Goal: Information Seeking & Learning: Compare options

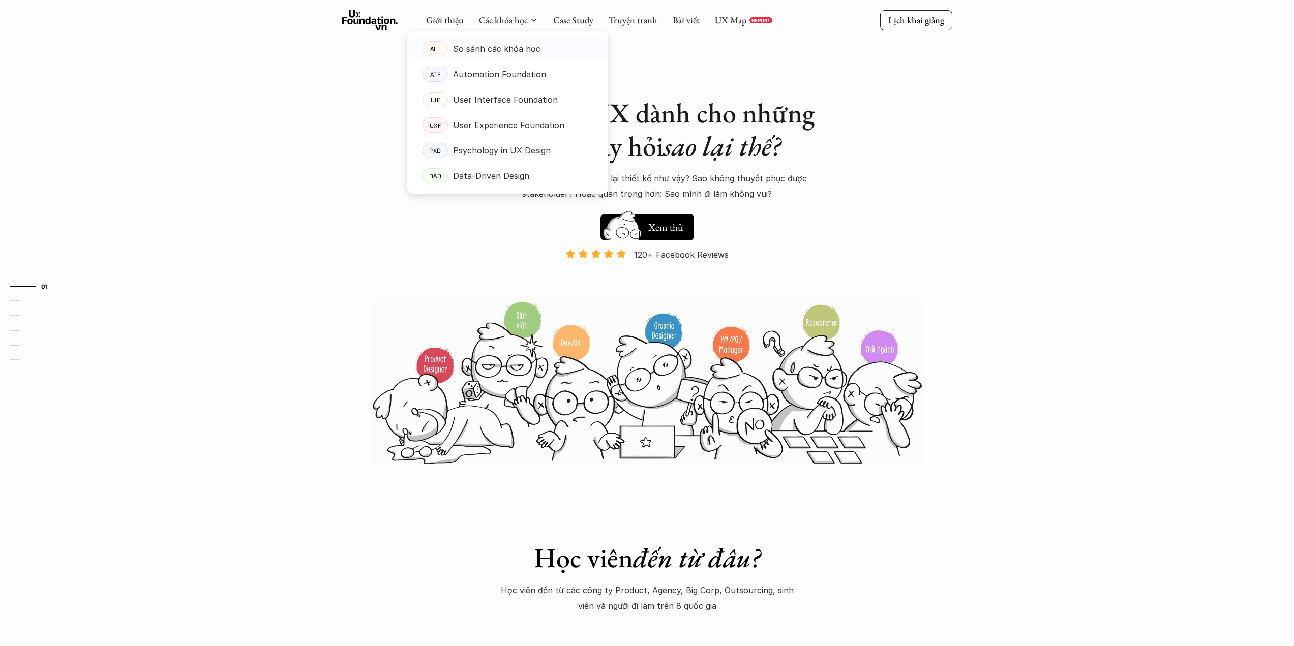
click at [513, 40] on link "ALL So sánh các khóa học" at bounding box center [507, 48] width 201 height 25
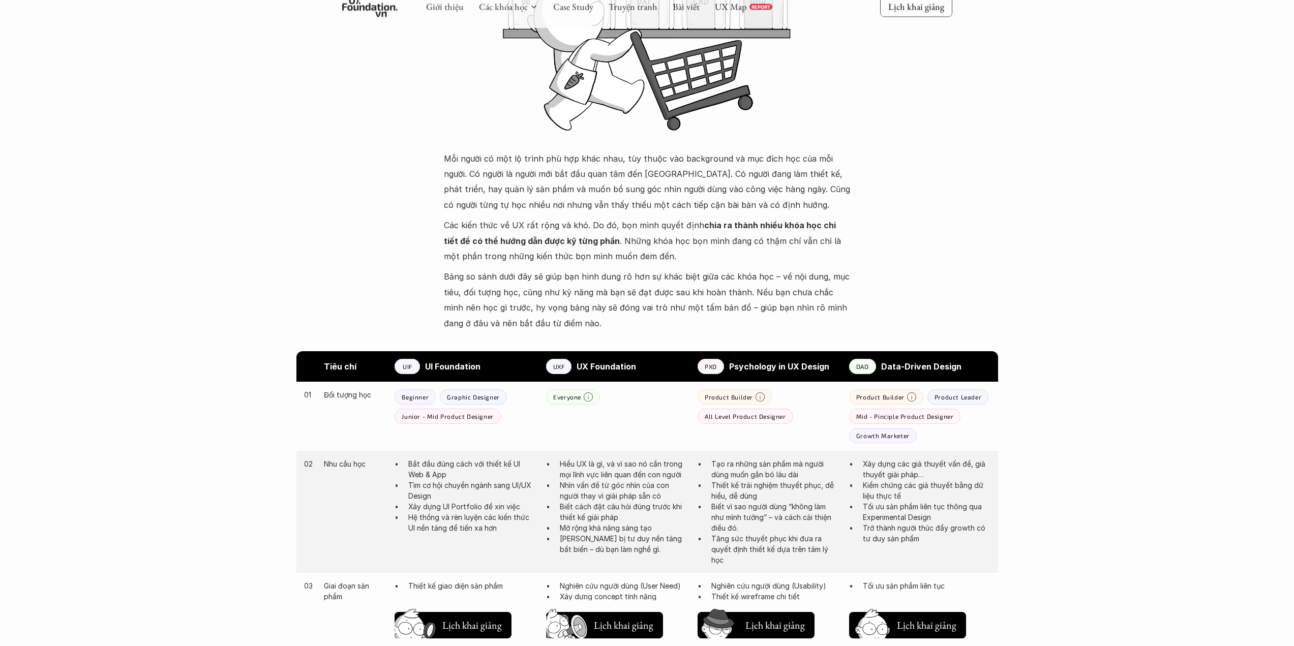
scroll to position [559, 0]
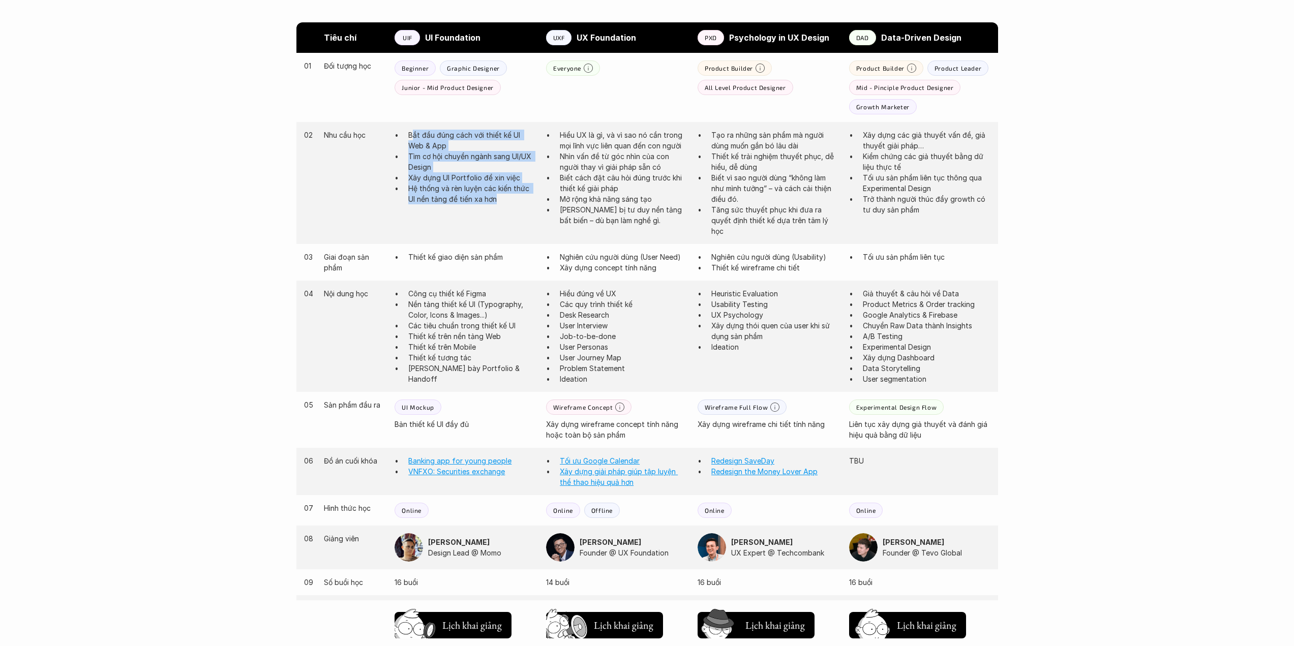
drag, startPoint x: 414, startPoint y: 130, endPoint x: 524, endPoint y: 200, distance: 130.3
click at [524, 200] on ul "Bắt đầu đúng cách với thiết kế UI Web & App Tìm cơ hội chuyển ngành sang UI/UX …" at bounding box center [465, 167] width 141 height 75
click at [522, 202] on p "Hệ thống và rèn luyện các kiến thức UI nền tảng để tiến xa hơn" at bounding box center [472, 193] width 128 height 21
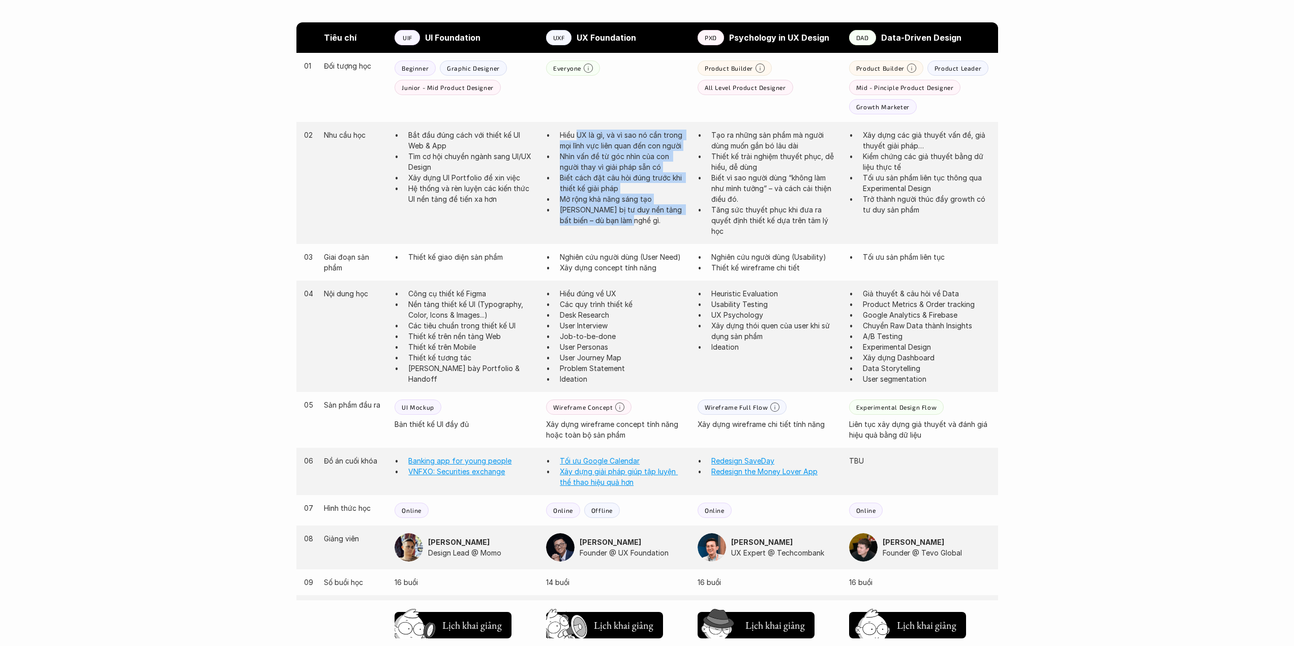
drag, startPoint x: 578, startPoint y: 138, endPoint x: 696, endPoint y: 214, distance: 140.0
click at [655, 217] on ul "Hiểu UX là gì, và vì sao nó cần trong mọi lĩnh vực liên quan đến con người Nhìn…" at bounding box center [616, 178] width 141 height 96
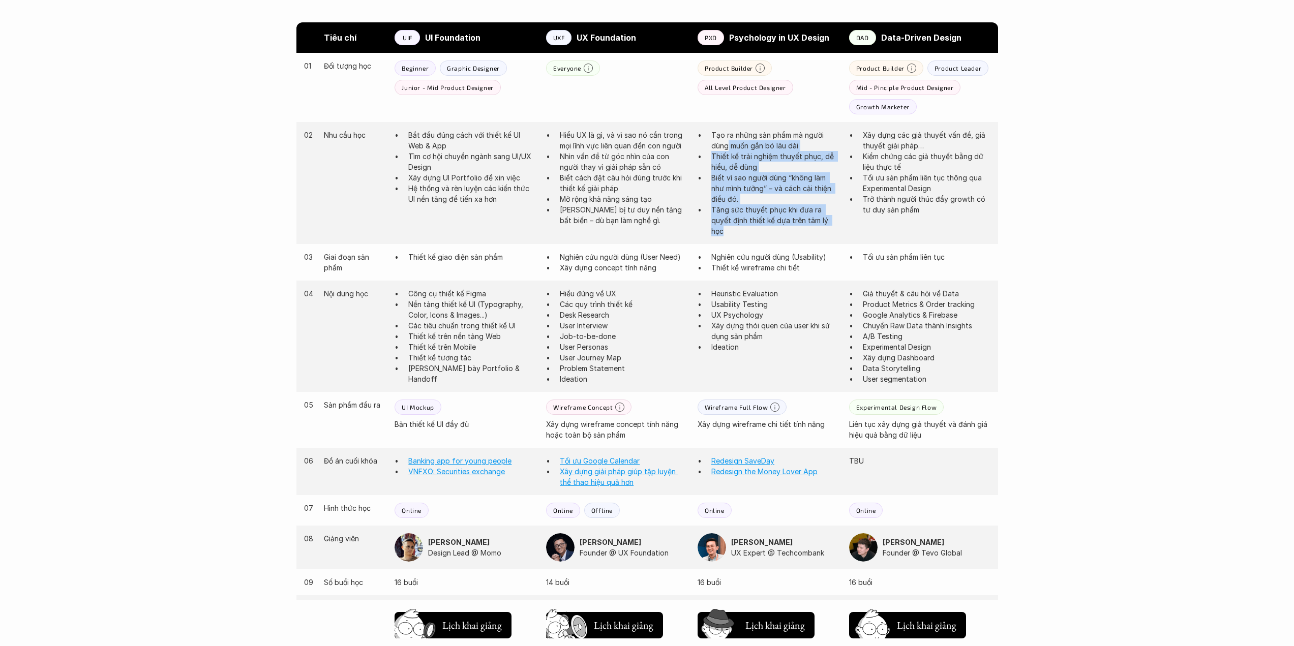
drag, startPoint x: 729, startPoint y: 149, endPoint x: 793, endPoint y: 232, distance: 104.8
click at [777, 230] on ul "Tạo ra những sản phẩm mà người dùng muốn gắn bó lâu dài Thiết kế trải nghiệm th…" at bounding box center [768, 183] width 141 height 107
click at [801, 232] on p "Tăng sức thuyết phục khi đưa ra quyết định thiết kế dựa trên tâm lý học" at bounding box center [775, 220] width 128 height 32
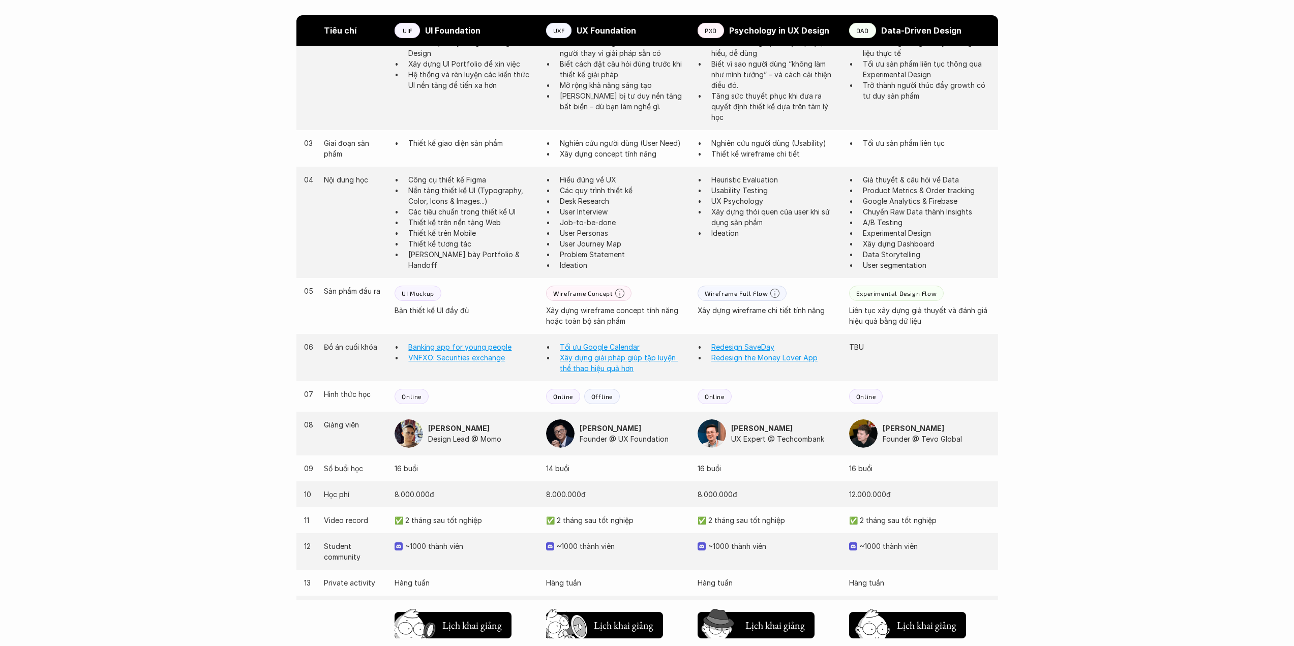
scroll to position [746, 0]
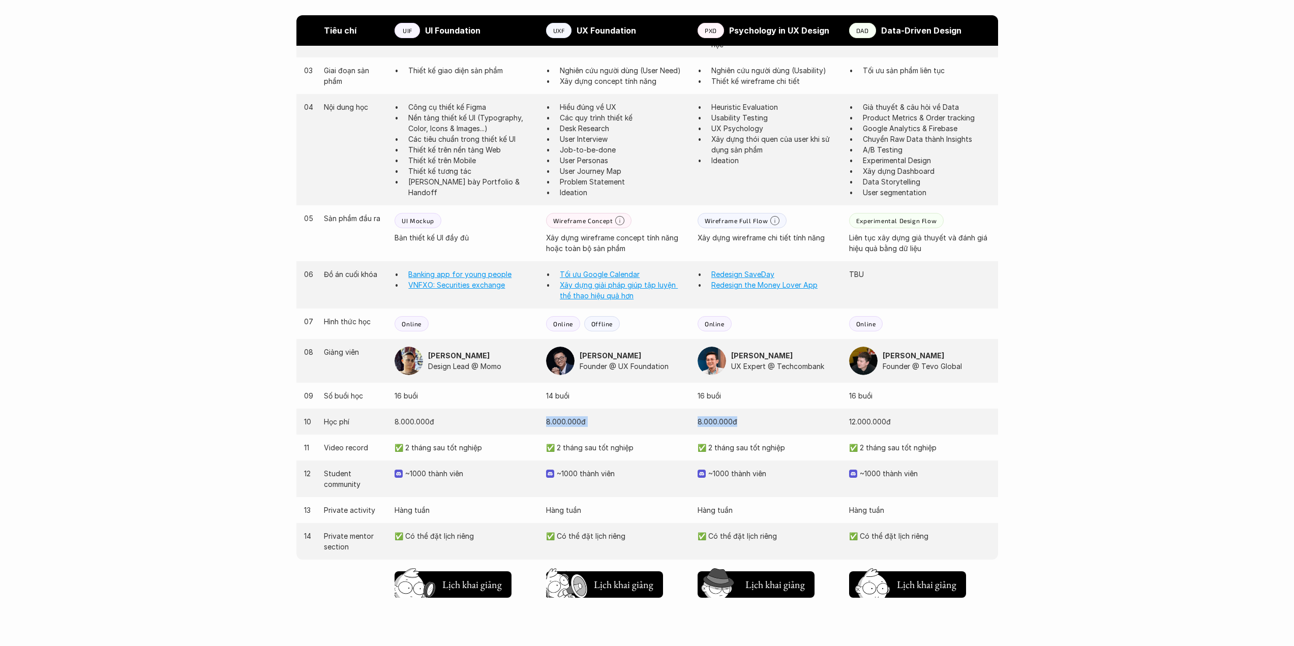
drag, startPoint x: 540, startPoint y: 423, endPoint x: 782, endPoint y: 416, distance: 242.1
click at [782, 416] on div "10 Học phí [PHONE_NUMBER]đ [PHONE_NUMBER]đ [PHONE_NUMBER]đ [PHONE_NUMBER]đ" at bounding box center [647, 422] width 702 height 26
click at [784, 425] on p "8.000.000đ" at bounding box center [768, 421] width 141 height 11
drag, startPoint x: 734, startPoint y: 413, endPoint x: 679, endPoint y: 418, distance: 55.2
click at [679, 418] on div "10 Học phí [PHONE_NUMBER]đ [PHONE_NUMBER]đ [PHONE_NUMBER]đ [PHONE_NUMBER]đ" at bounding box center [647, 422] width 702 height 26
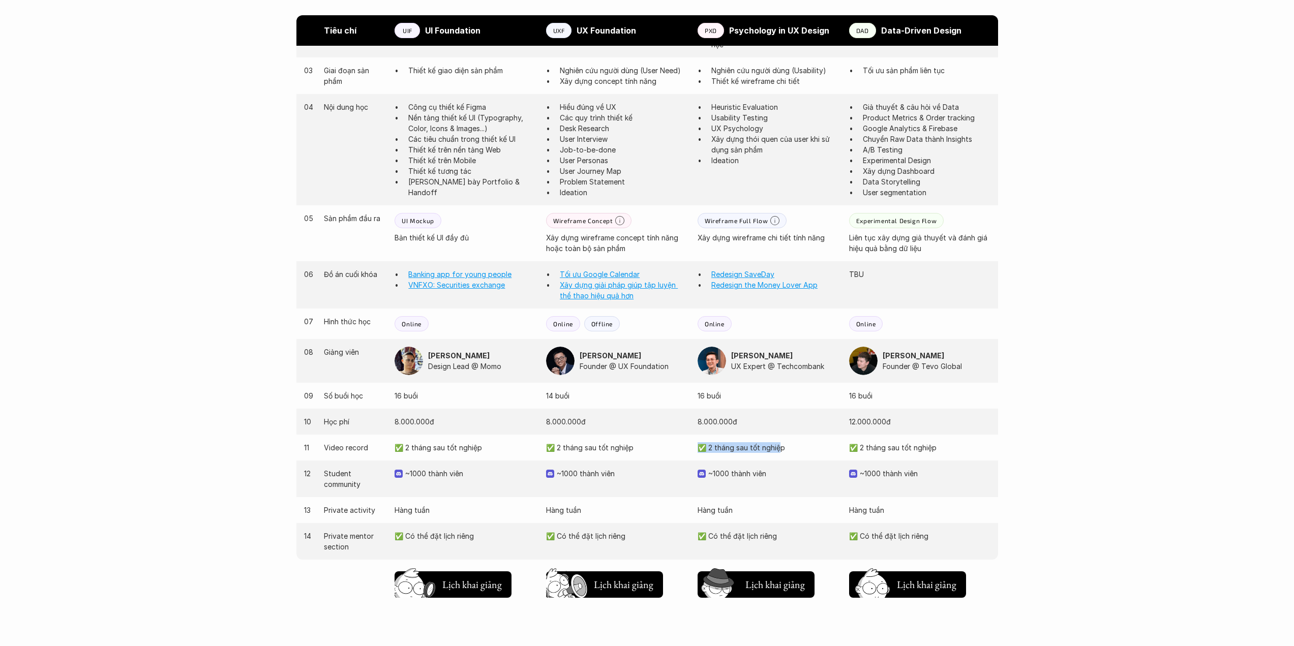
drag, startPoint x: 774, startPoint y: 448, endPoint x: 657, endPoint y: 447, distance: 117.5
click at [673, 447] on div "11 Video record ✅ 2 tháng sau tốt nghiệp ✅ 2 tháng sau tốt nghiệp ✅ 2 tháng sau…" at bounding box center [647, 448] width 702 height 26
drag, startPoint x: 759, startPoint y: 523, endPoint x: 687, endPoint y: 519, distance: 71.8
click at [687, 519] on div "13 Private activity Hàng tuần Hàng tuần Hàng tuần Hàng tuần" at bounding box center [647, 510] width 702 height 26
drag, startPoint x: 787, startPoint y: 533, endPoint x: 720, endPoint y: 522, distance: 67.1
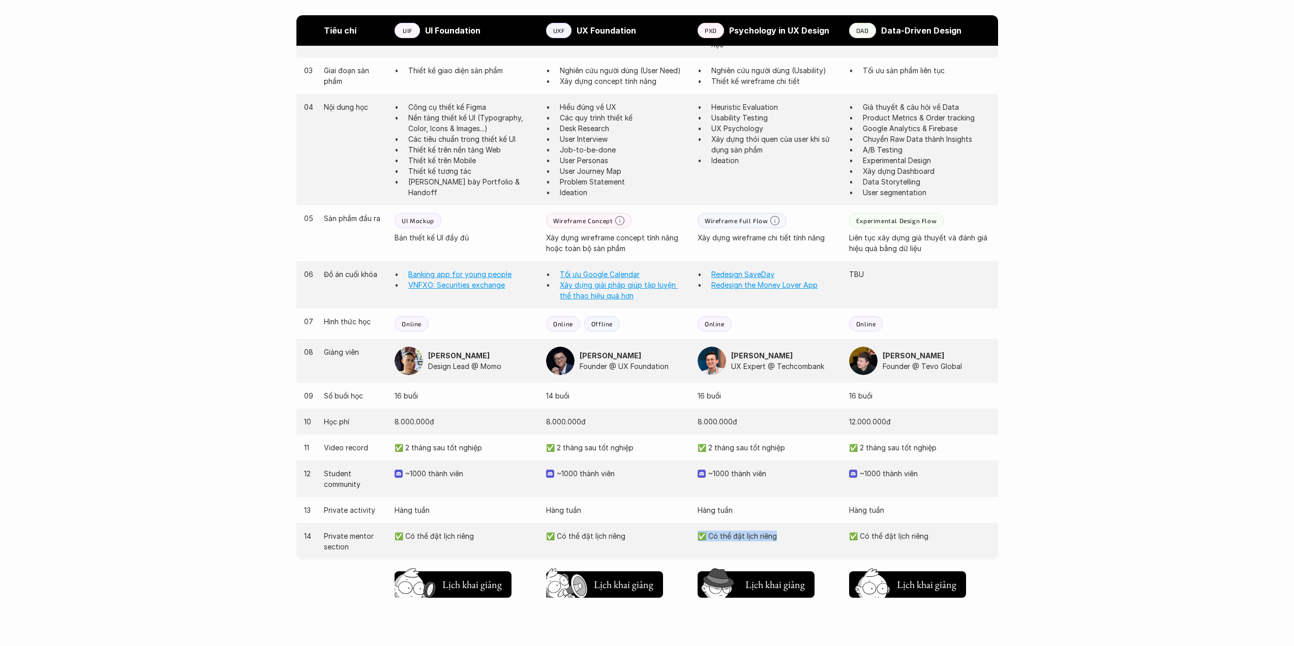
click at [702, 530] on div "14 Private mentor section ✅ Có thể đặt lịch riêng ✅ Có thể đặt lịch riêng ✅ Có …" at bounding box center [647, 541] width 702 height 37
click at [733, 521] on div "13 Private activity Hàng tuần Hàng tuần Hàng tuần Hàng tuần" at bounding box center [647, 510] width 702 height 26
click at [744, 579] on img at bounding box center [720, 601] width 54 height 46
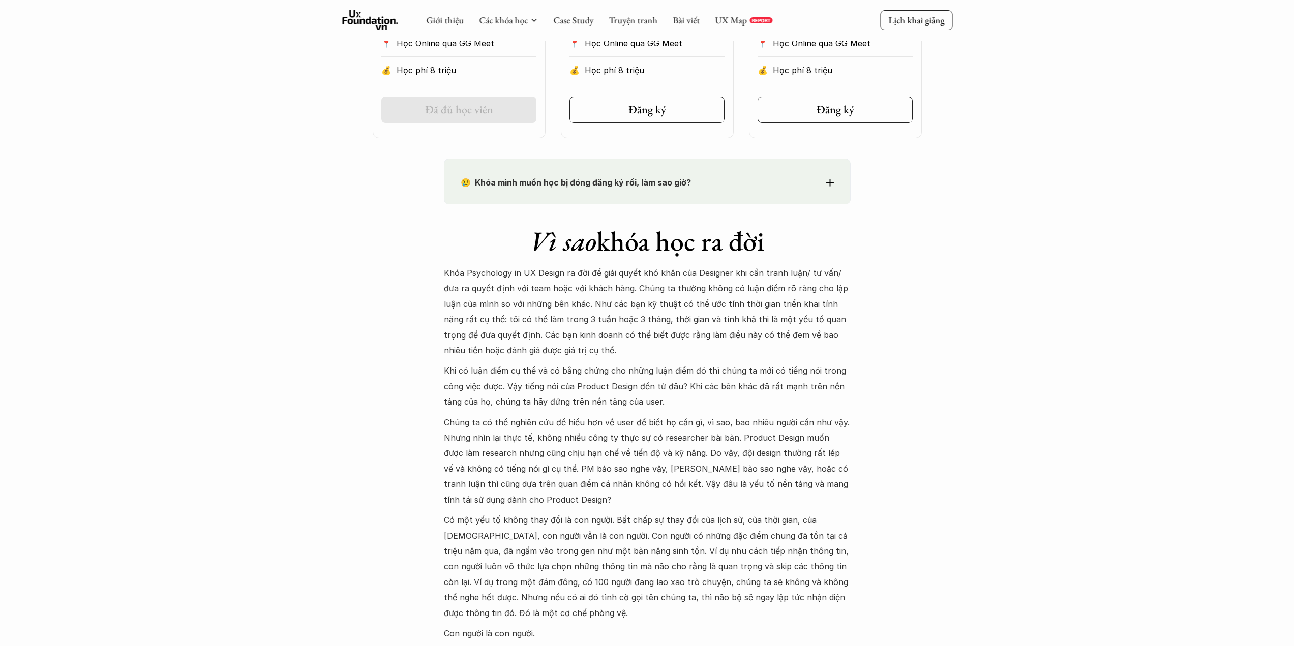
scroll to position [390, 0]
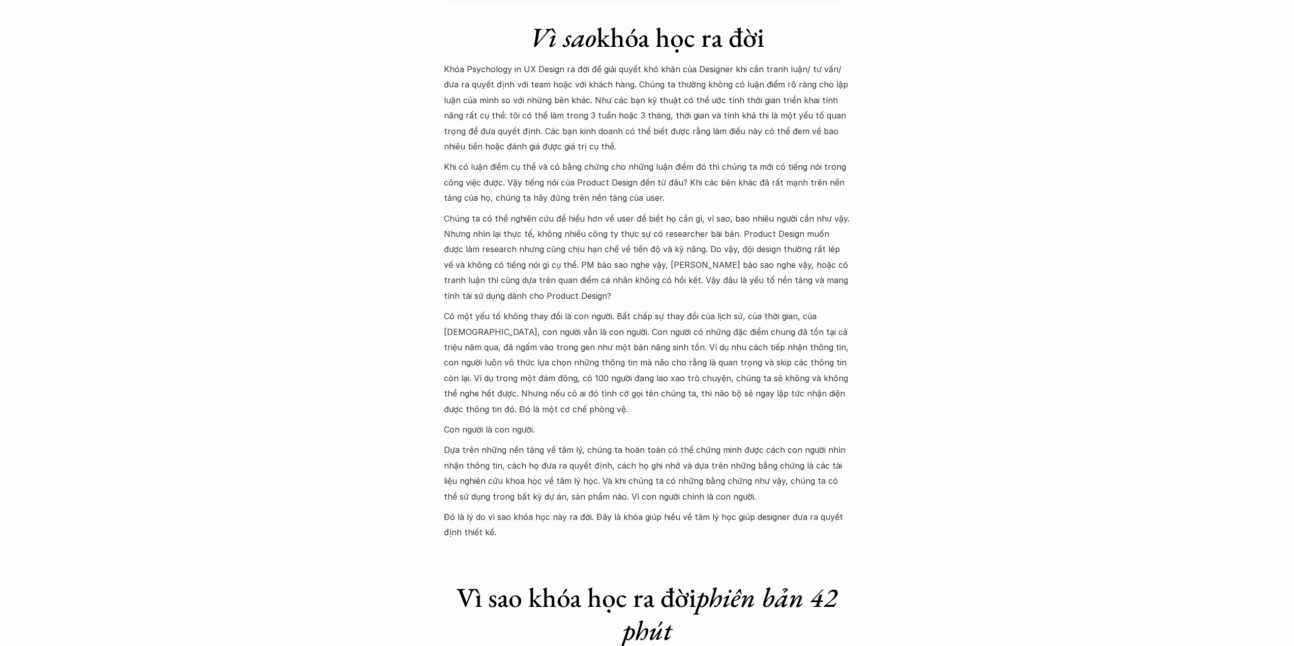
drag, startPoint x: 385, startPoint y: 282, endPoint x: 392, endPoint y: 282, distance: 6.1
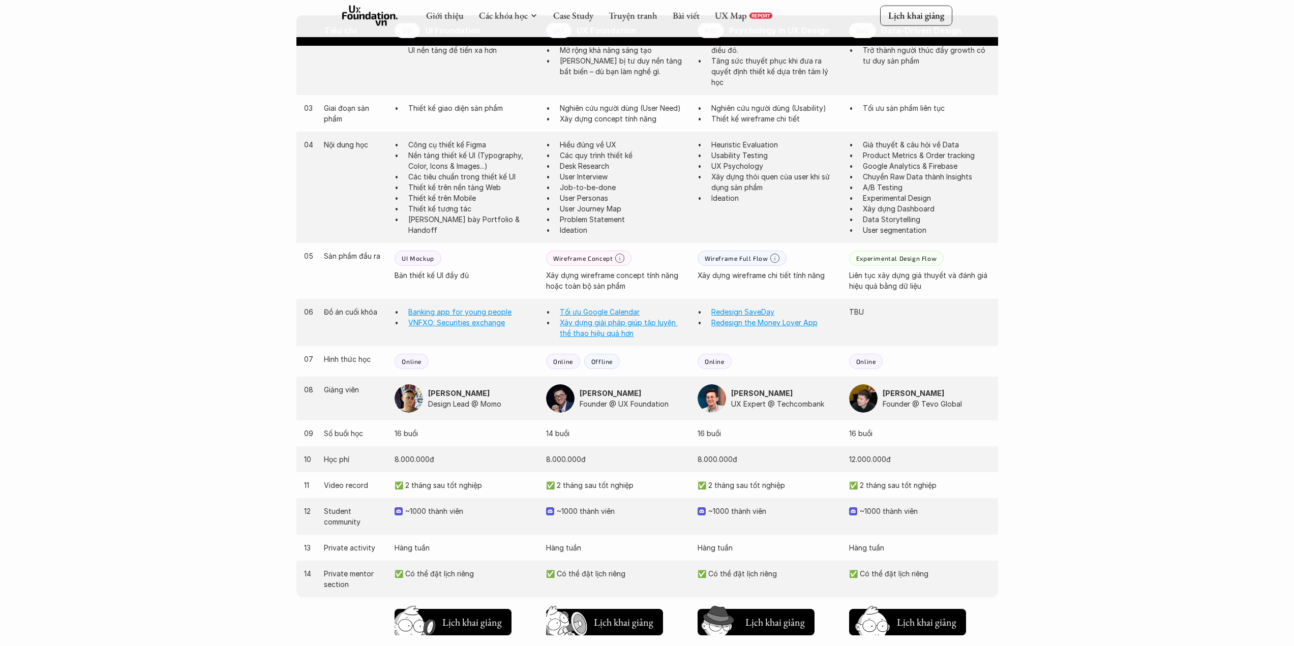
scroll to position [746, 0]
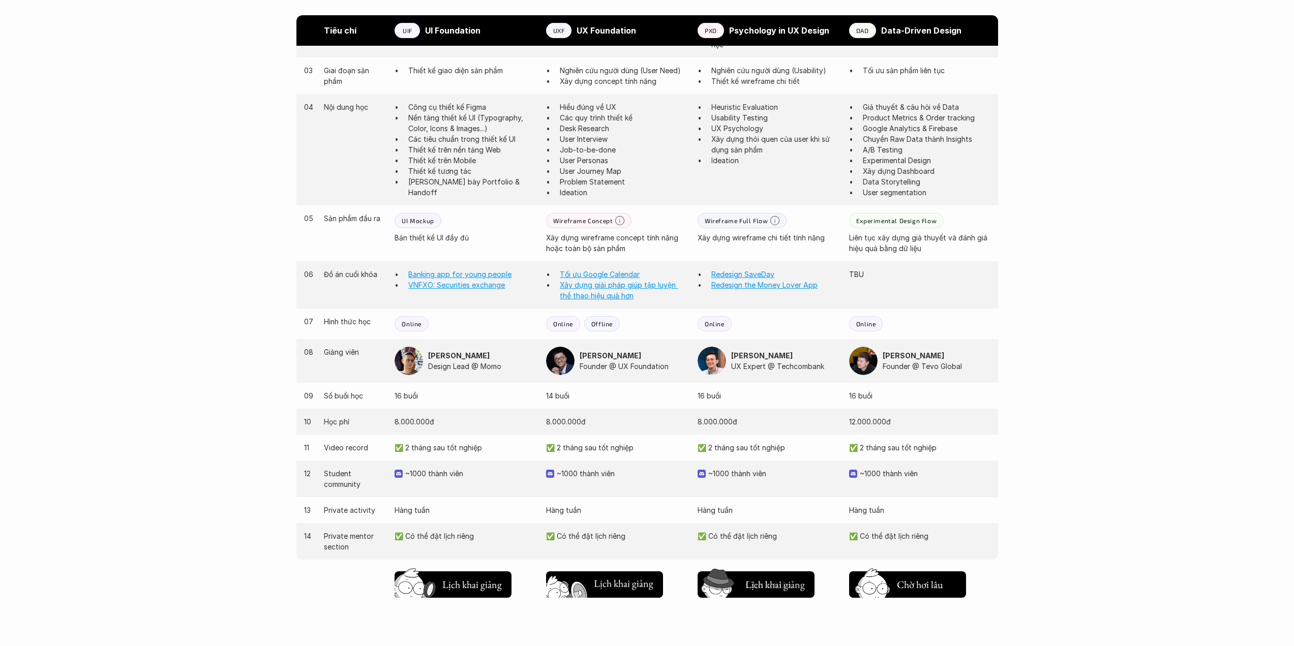
click at [624, 590] on h5 "Chờ hơi lâu" at bounding box center [617, 585] width 46 height 14
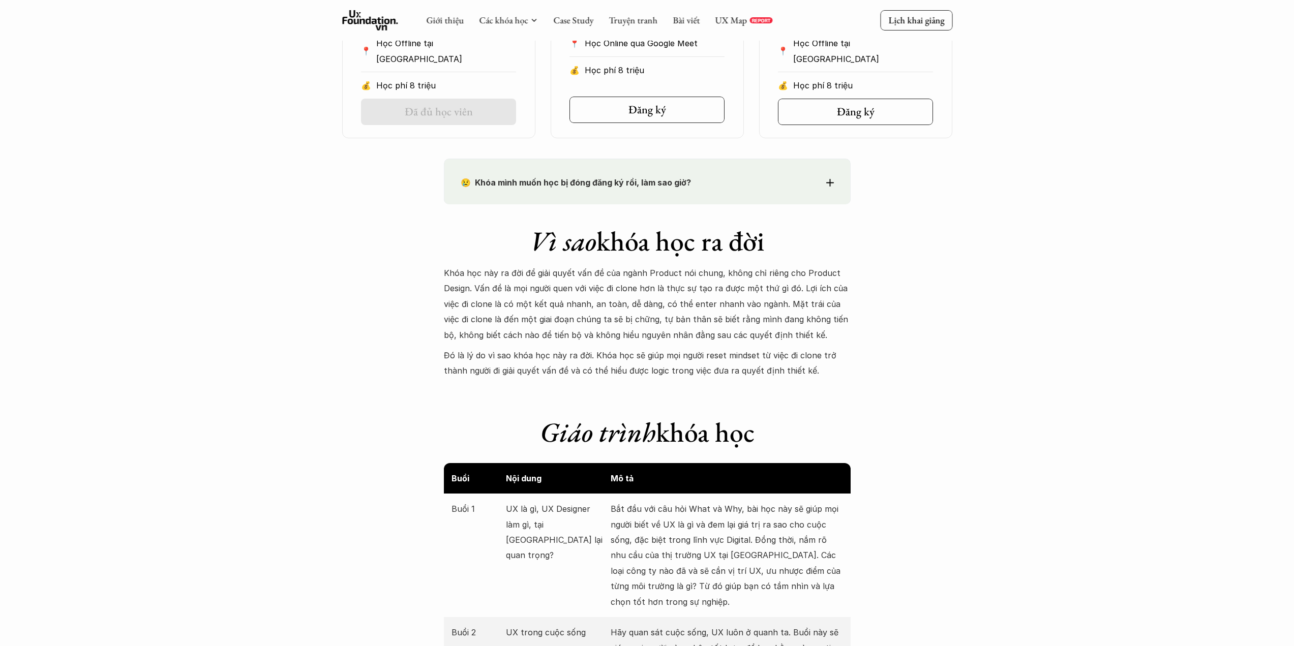
scroll to position [390, 0]
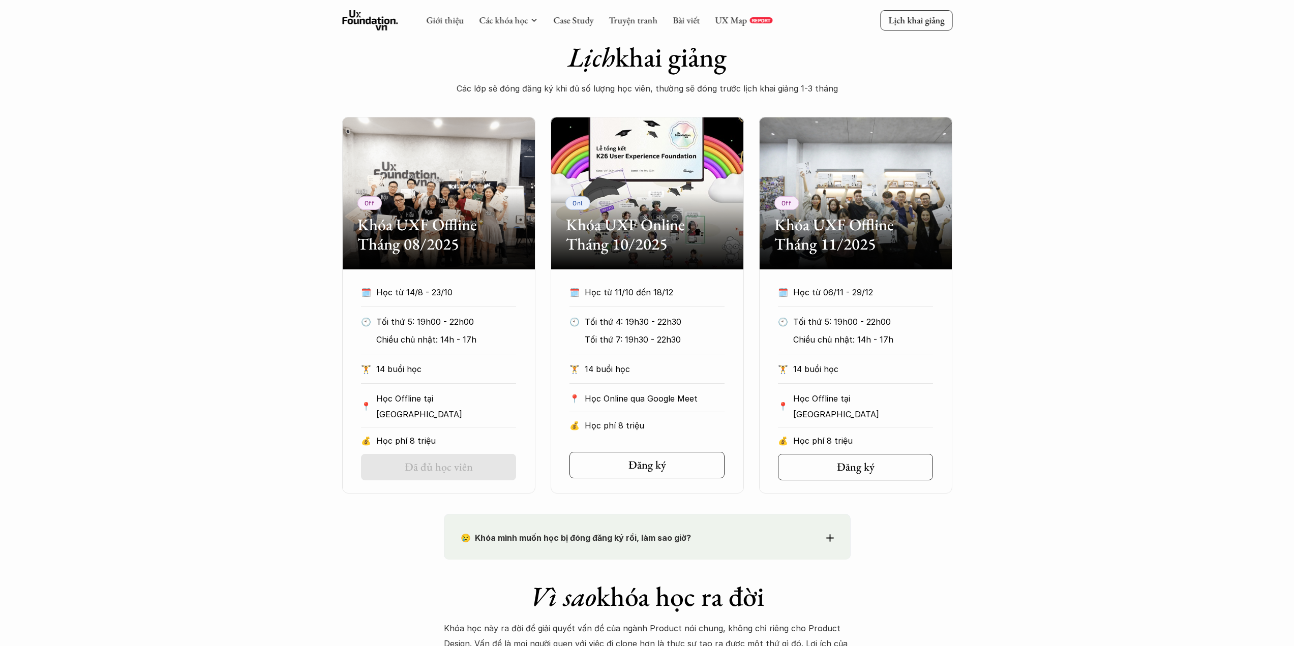
click at [459, 200] on div "Off Khóa UXF Offline Tháng 08/2025" at bounding box center [438, 193] width 193 height 153
click at [458, 229] on h2 "Khóa UXF Offline Tháng 08/2025" at bounding box center [438, 234] width 163 height 39
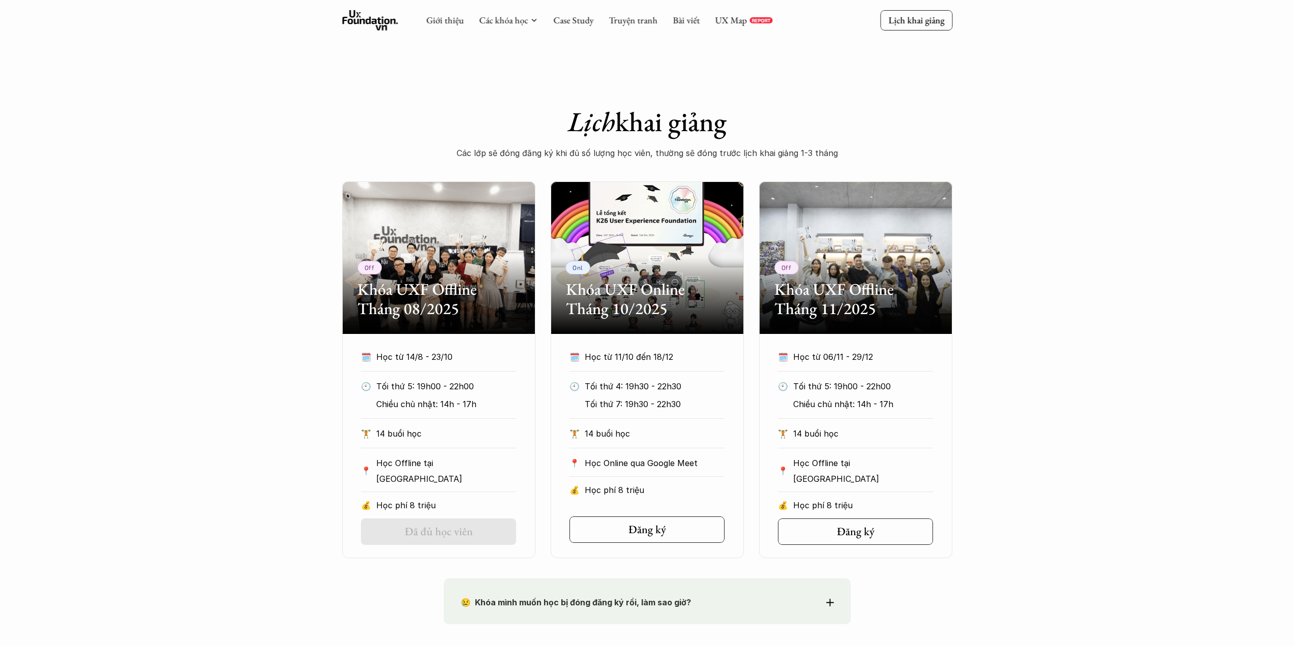
scroll to position [0, 0]
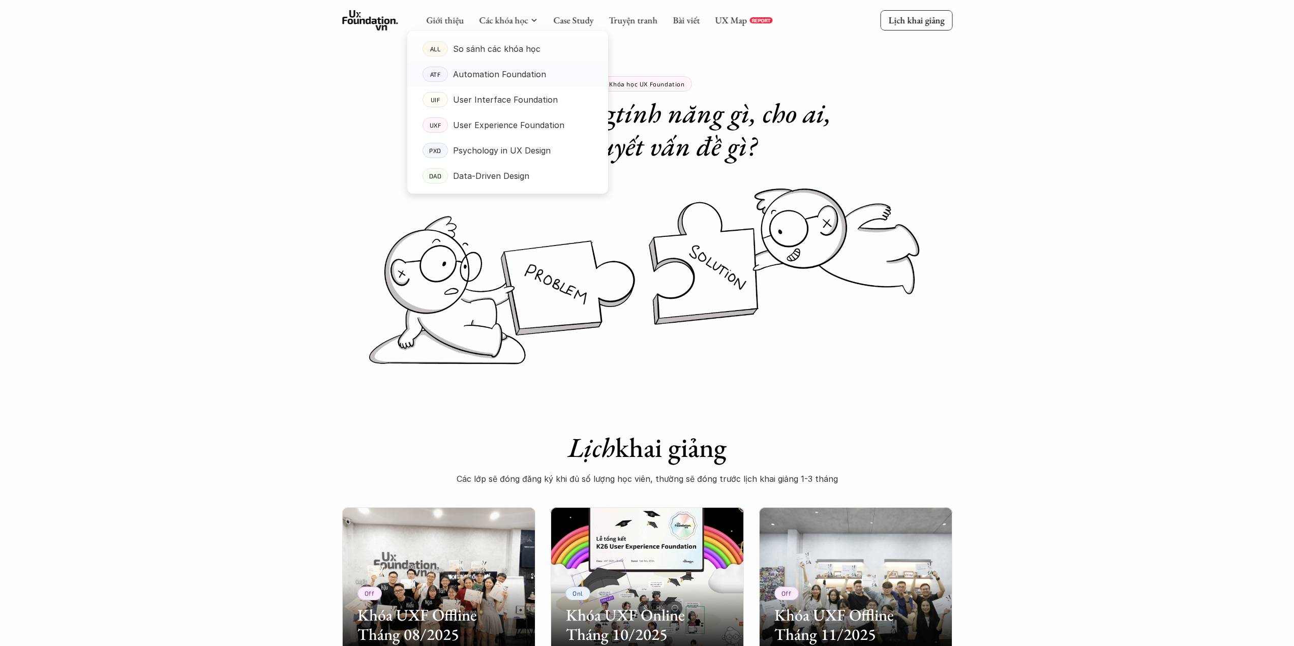
click at [475, 79] on p "Automation Foundation" at bounding box center [499, 74] width 93 height 15
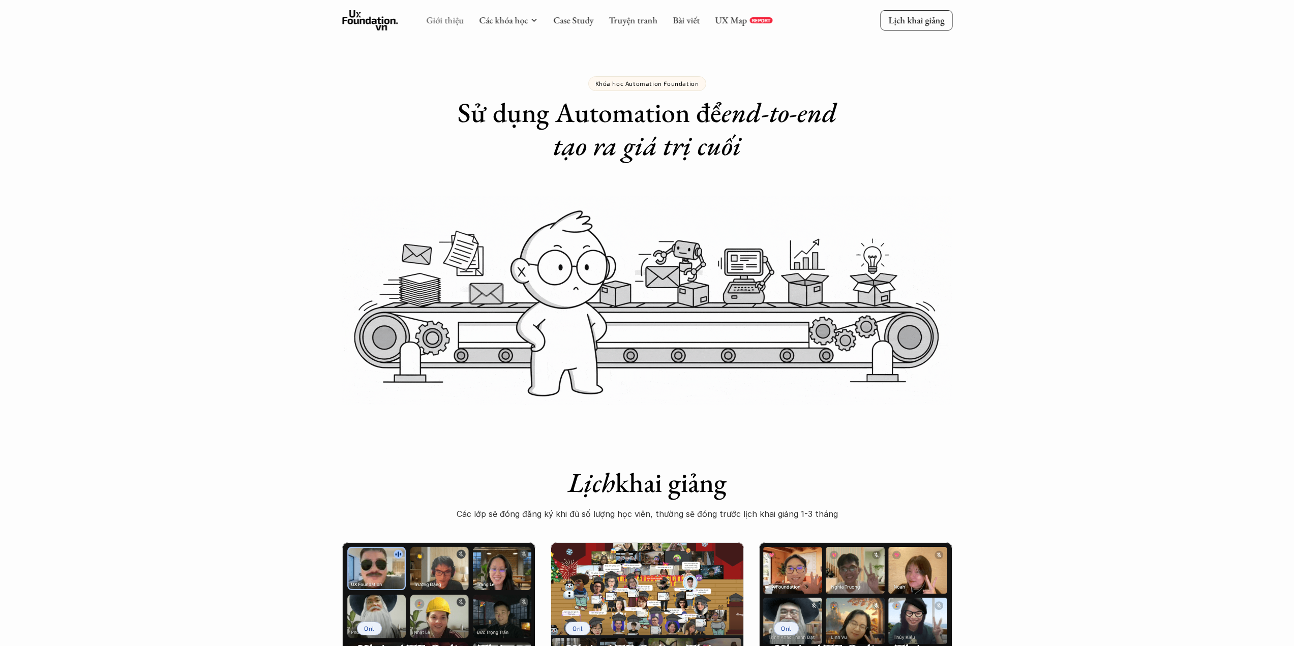
click at [435, 18] on link "Giới thiệu" at bounding box center [445, 20] width 38 height 12
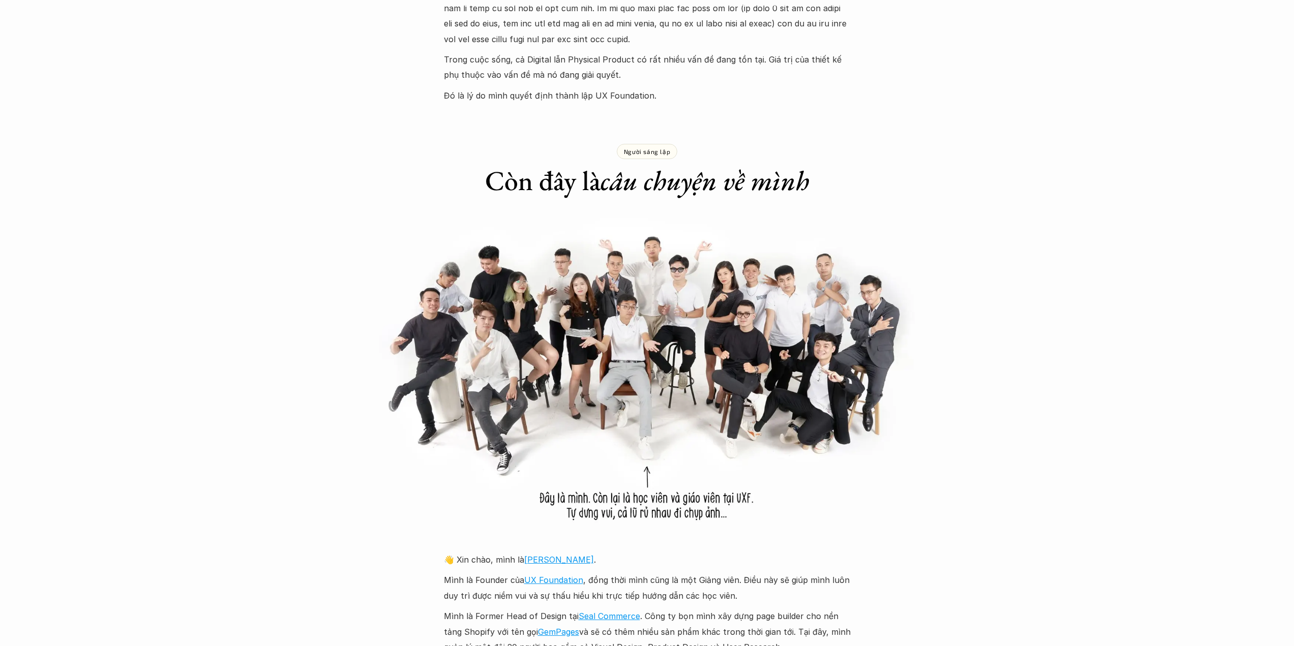
scroll to position [746, 0]
